Goal: Information Seeking & Learning: Learn about a topic

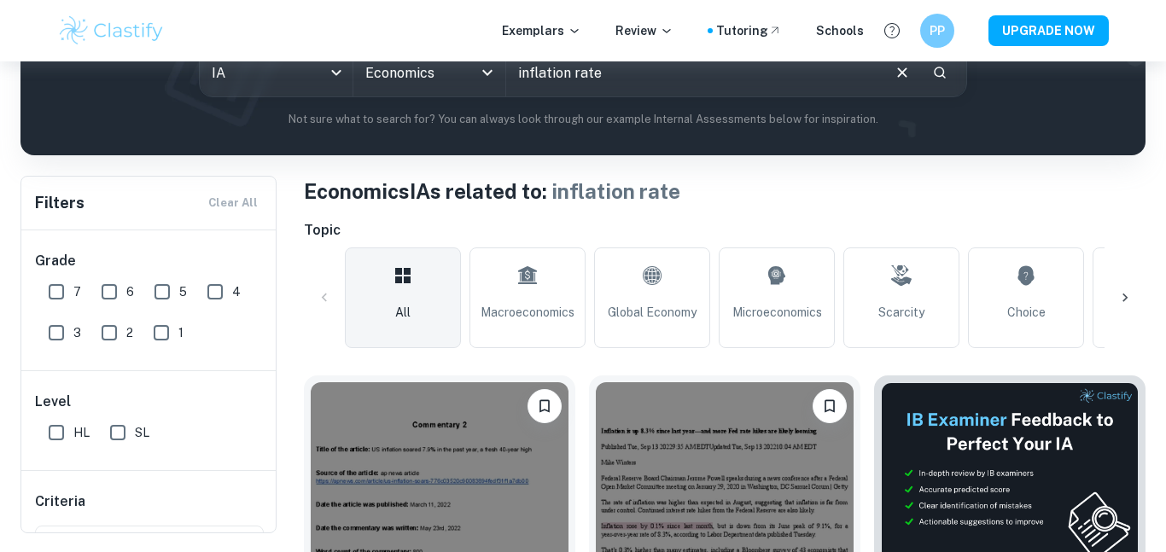
scroll to position [217, 0]
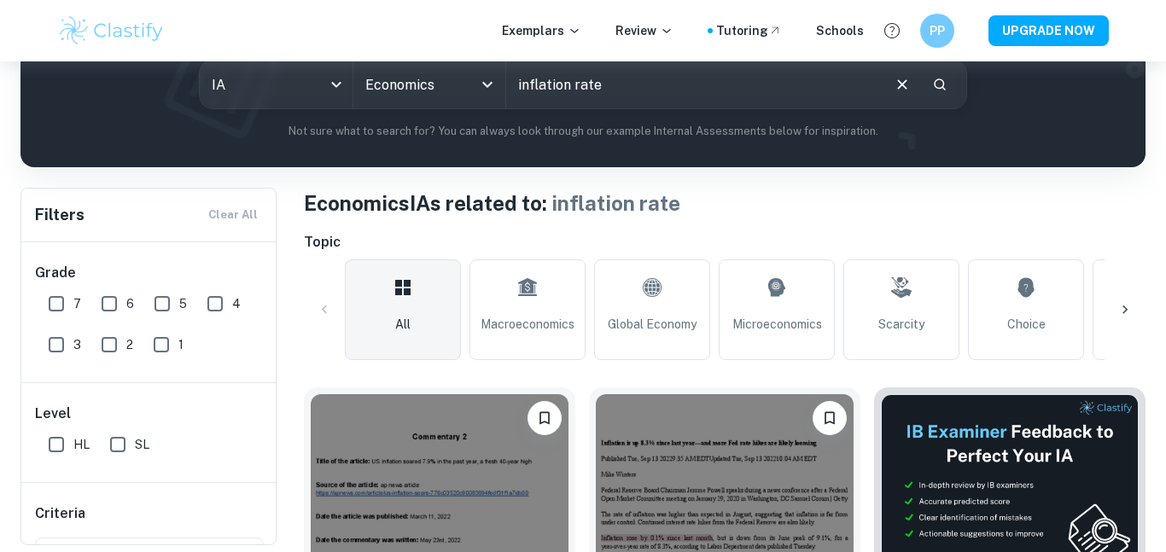
click at [583, 79] on input "inflation rate" at bounding box center [692, 85] width 373 height 48
click at [548, 85] on input "inflation rate" at bounding box center [692, 85] width 373 height 48
type input "interest rate"
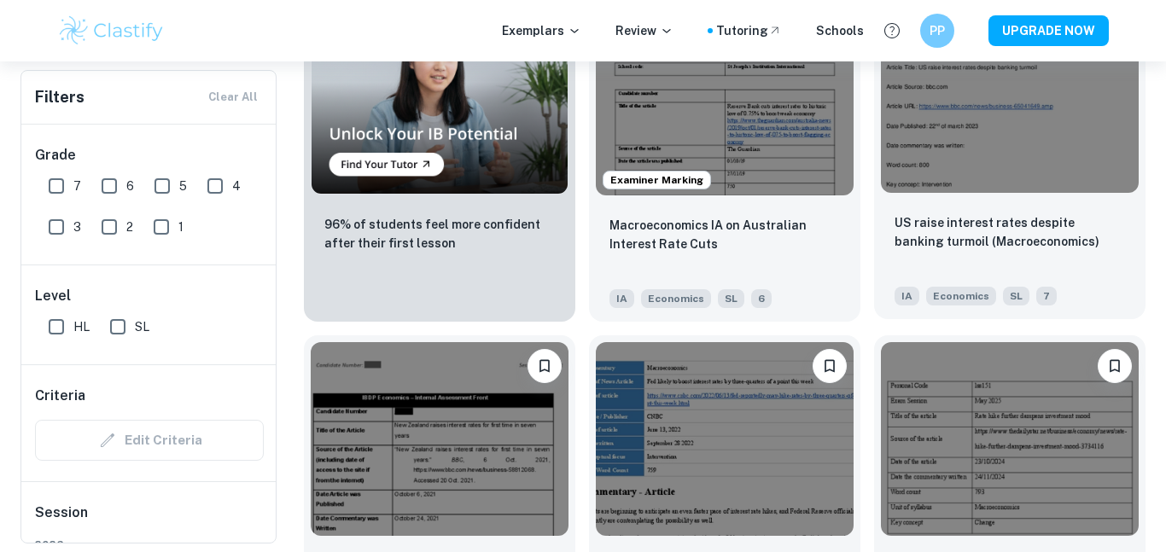
scroll to position [1503, 0]
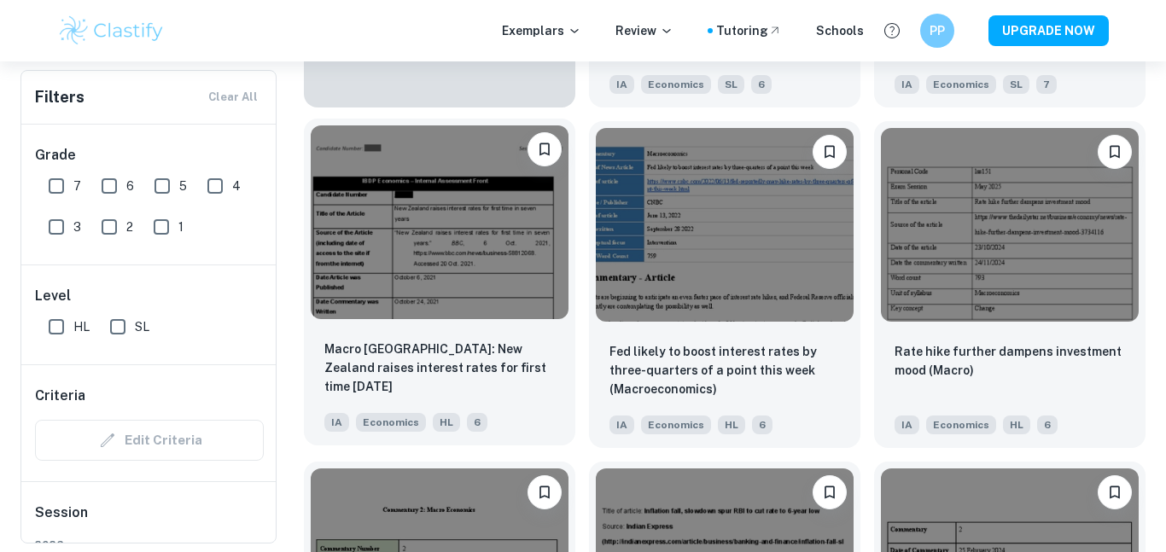
click at [480, 288] on img at bounding box center [440, 221] width 258 height 193
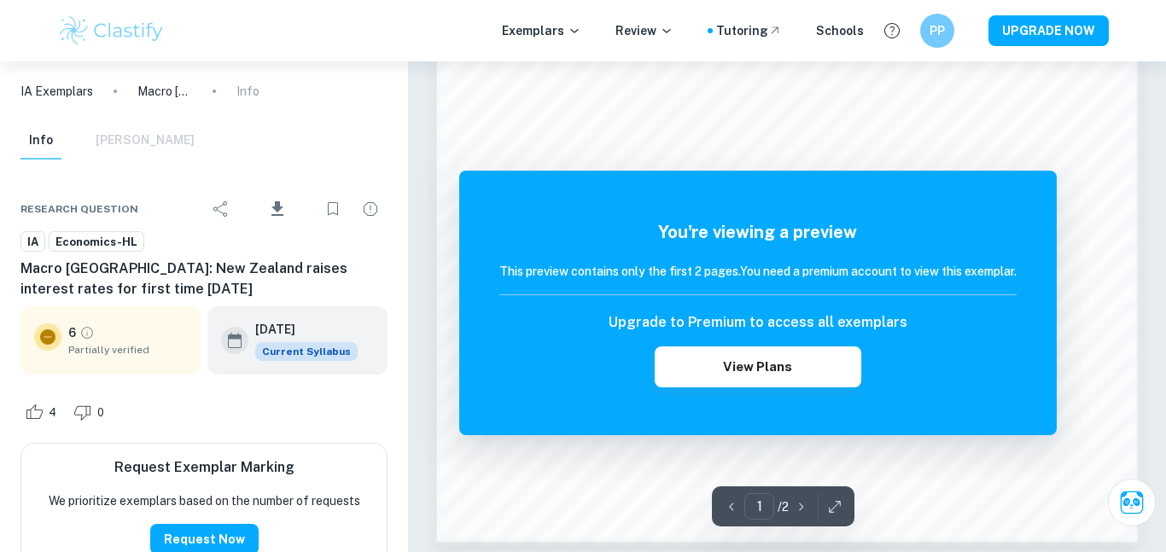
scroll to position [1462, 0]
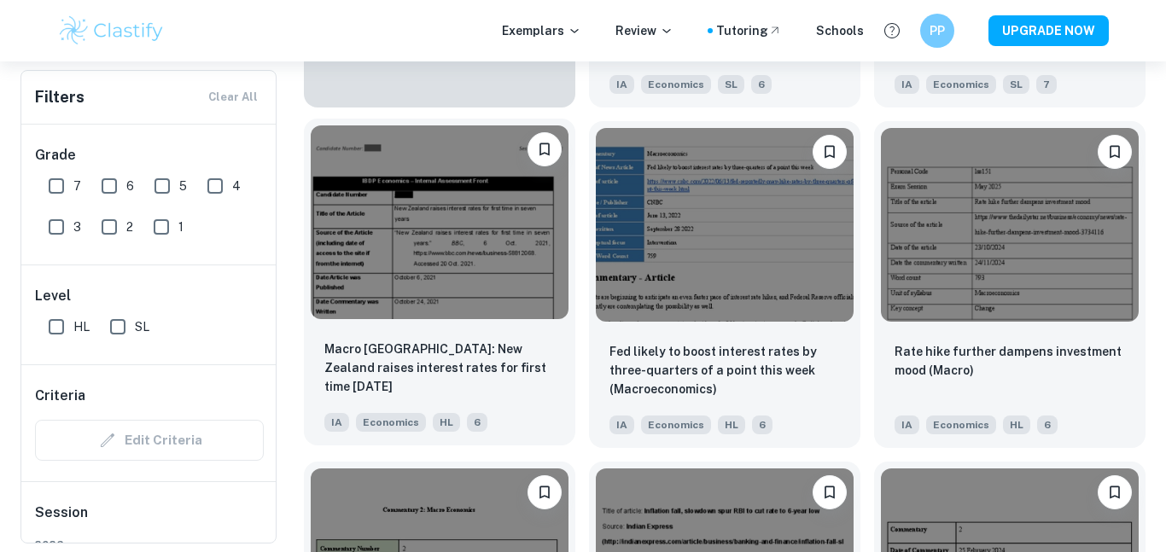
scroll to position [1826, 0]
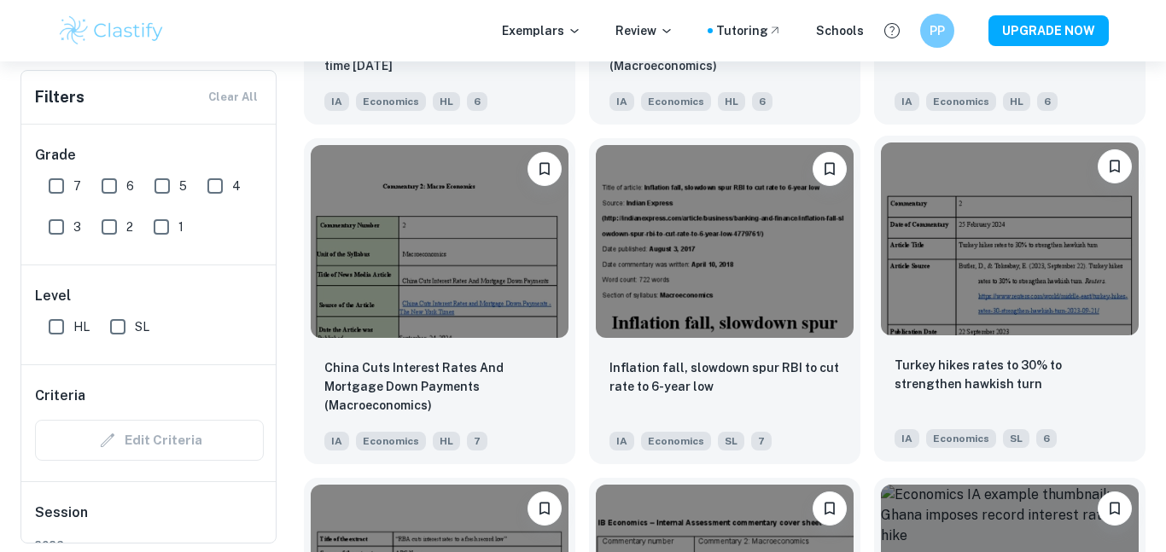
click at [1018, 267] on img at bounding box center [1010, 239] width 258 height 193
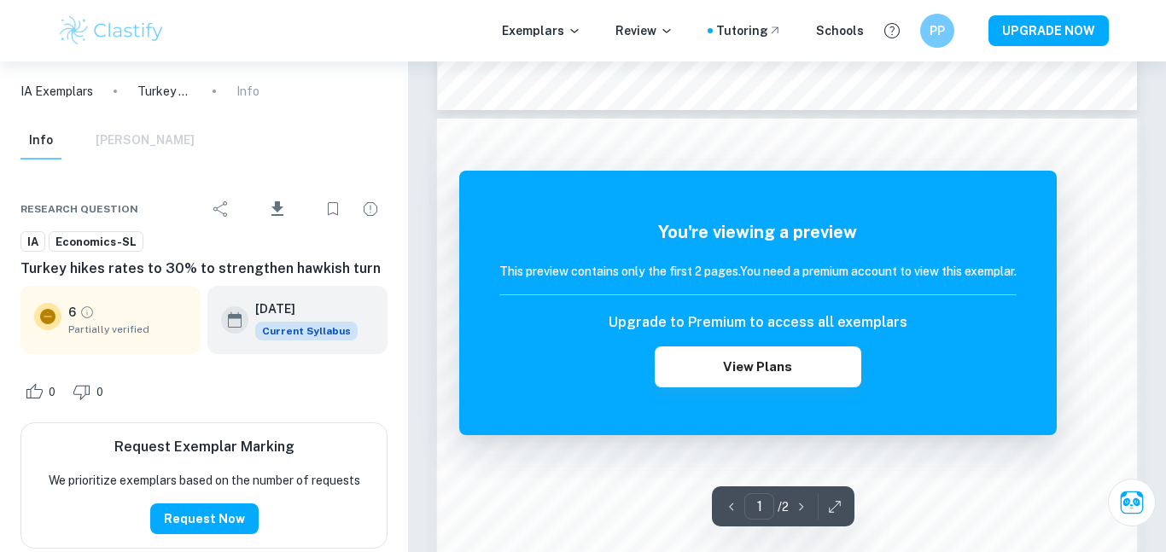
scroll to position [1627, 0]
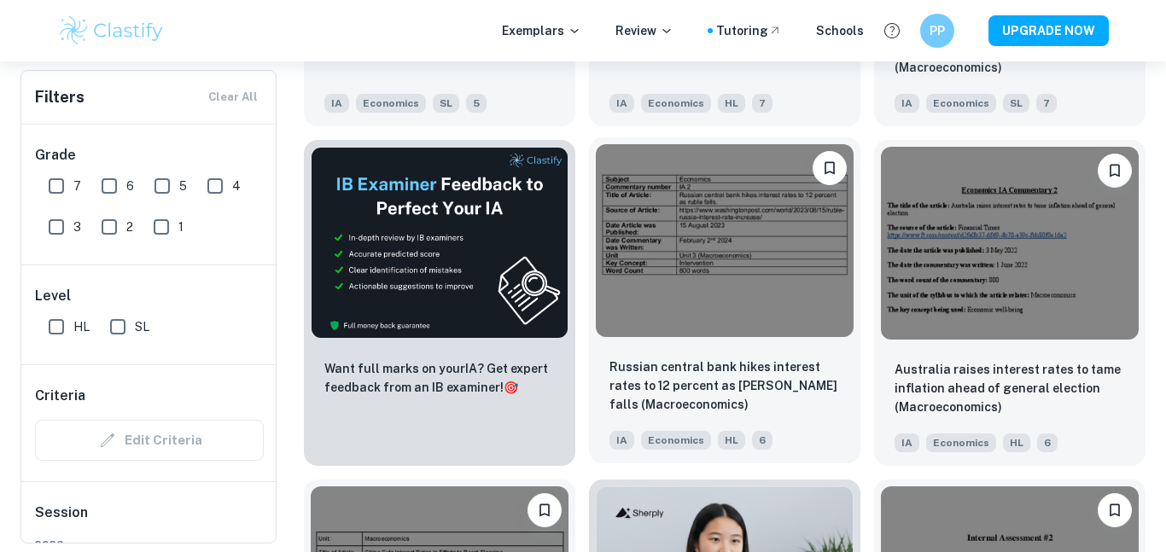
scroll to position [2514, 0]
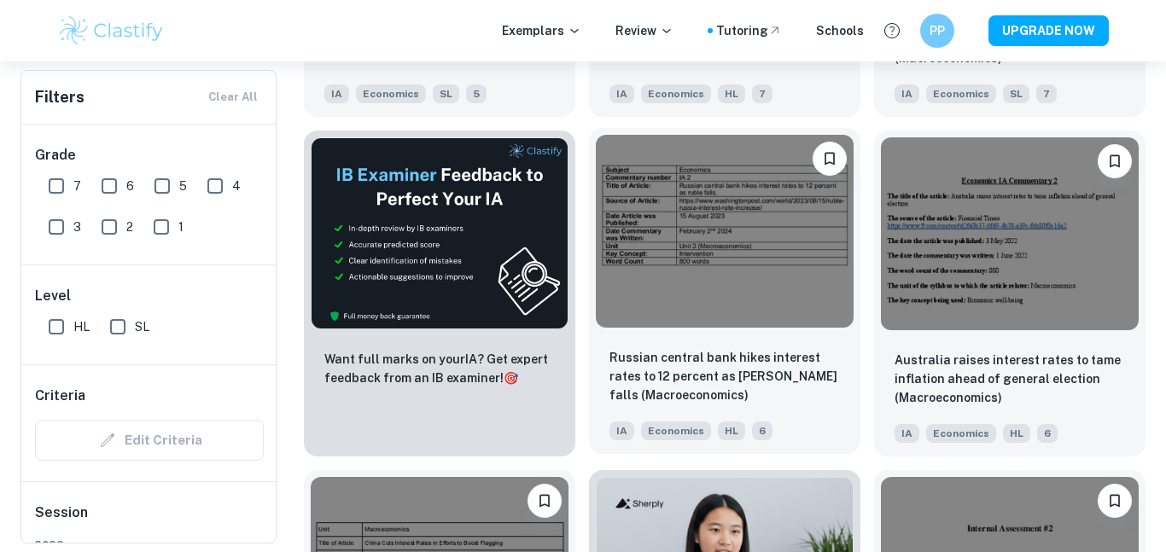
click at [749, 254] on img at bounding box center [725, 231] width 258 height 193
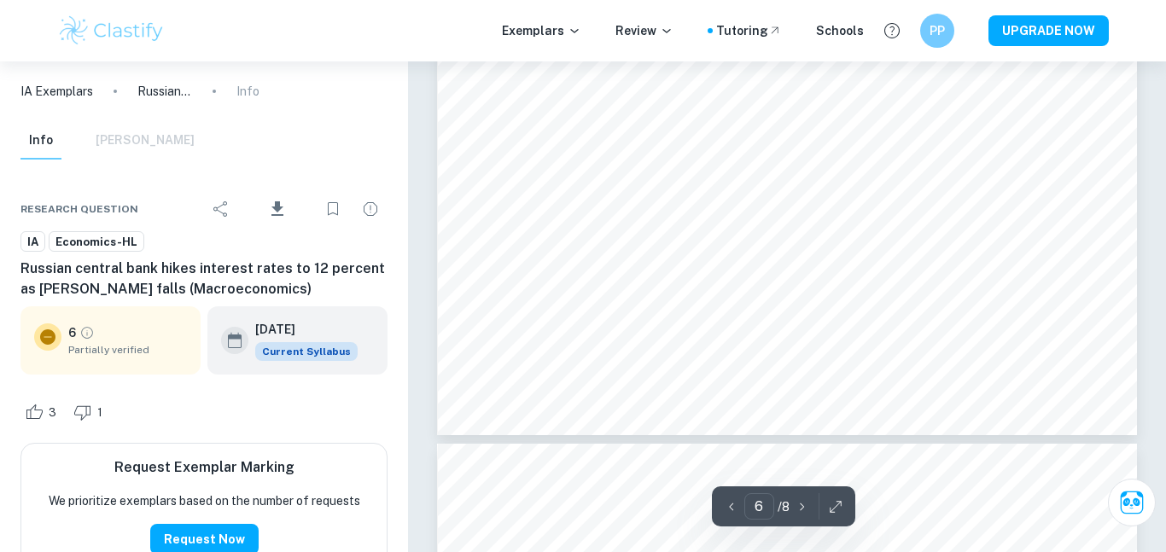
scroll to position [5852, 0]
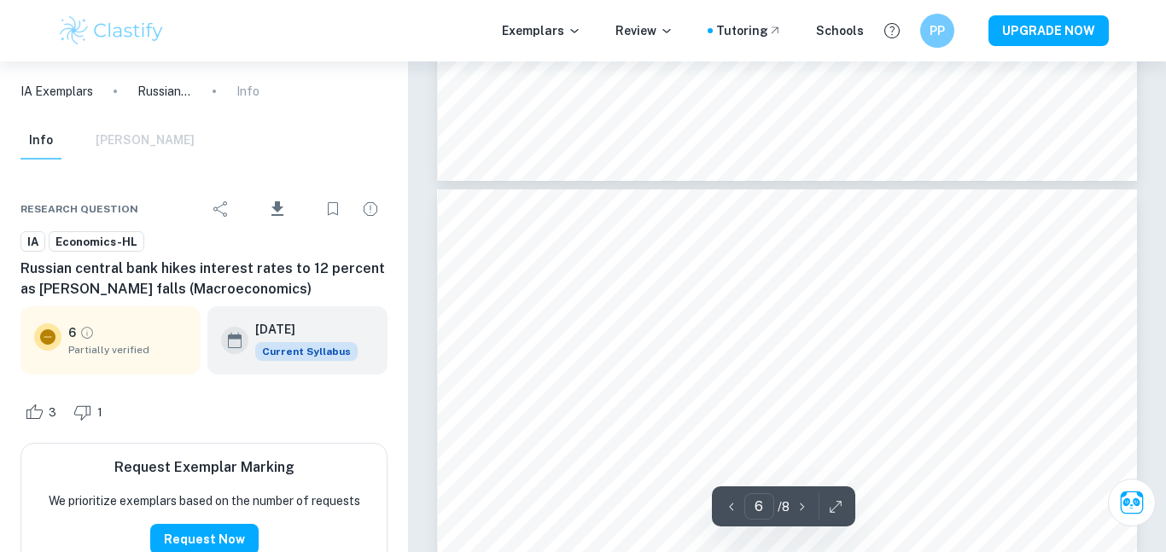
type input "5"
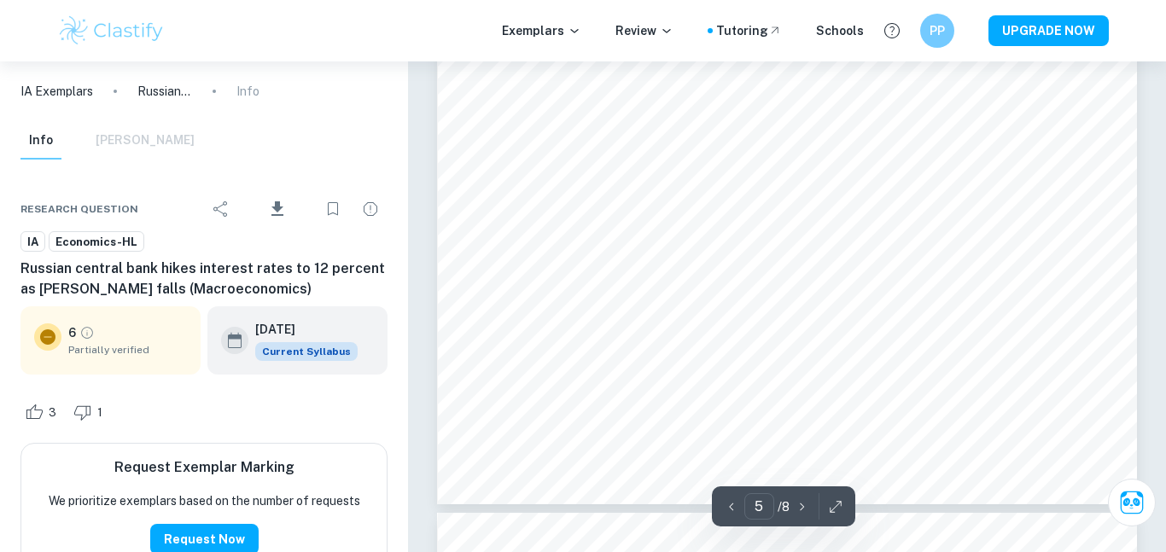
scroll to position [4774, 0]
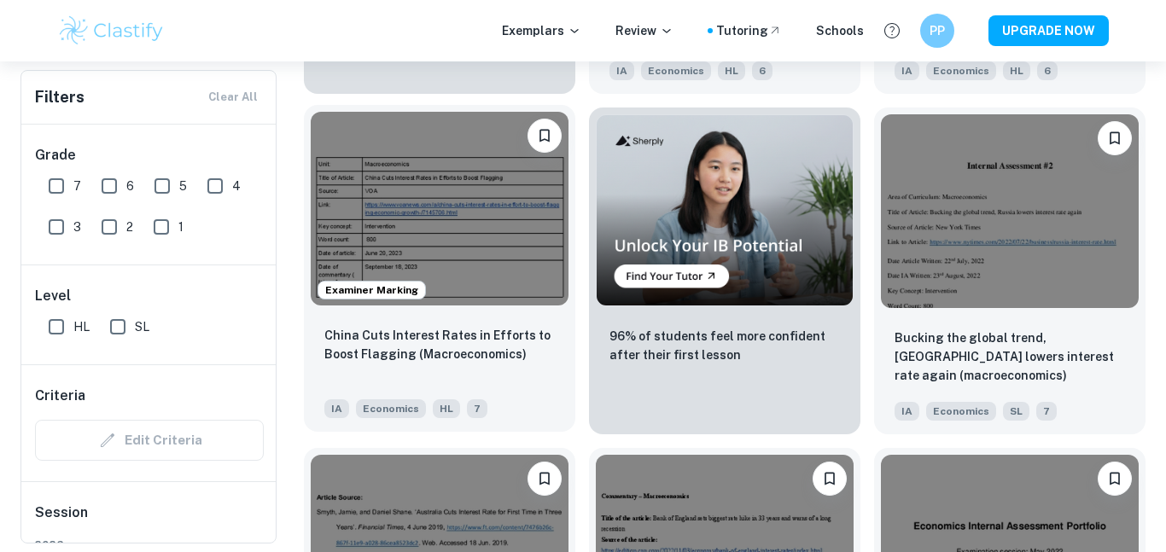
scroll to position [2889, 0]
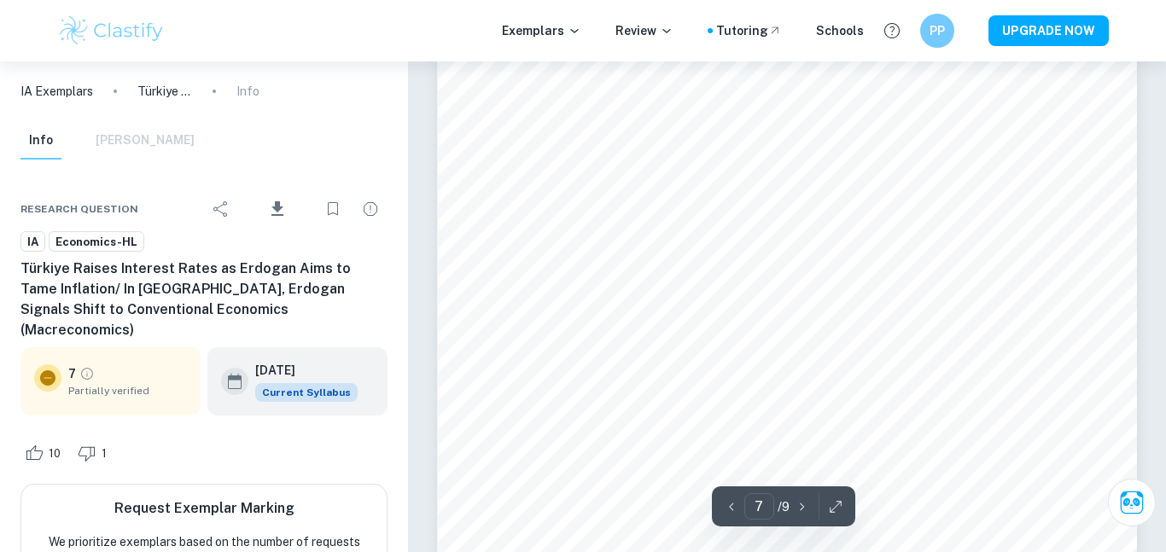
scroll to position [6075, 0]
type input "8"
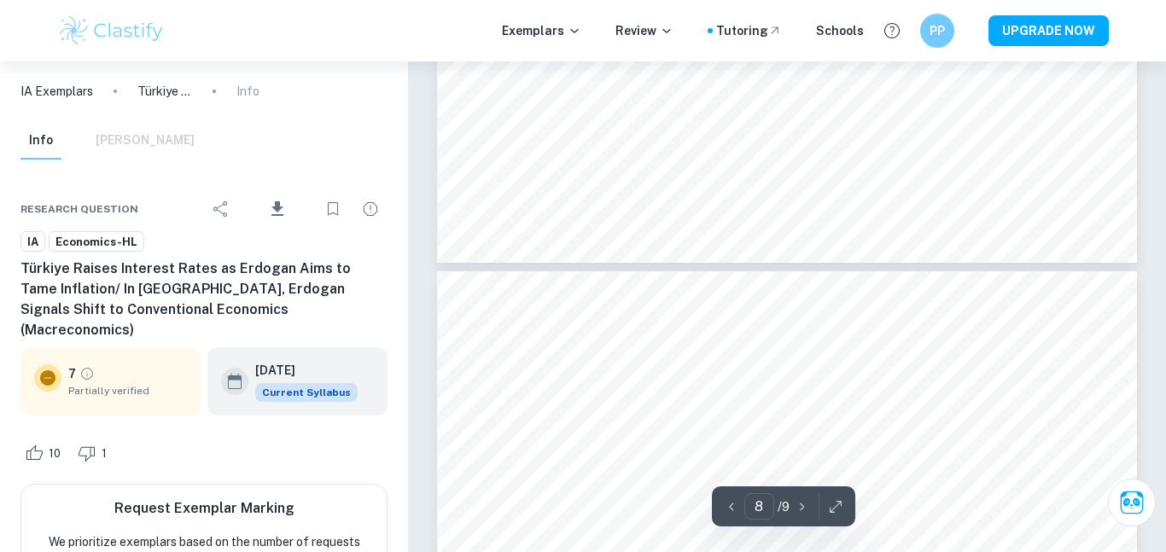
scroll to position [6428, 0]
